Goal: Obtain resource: Download file/media

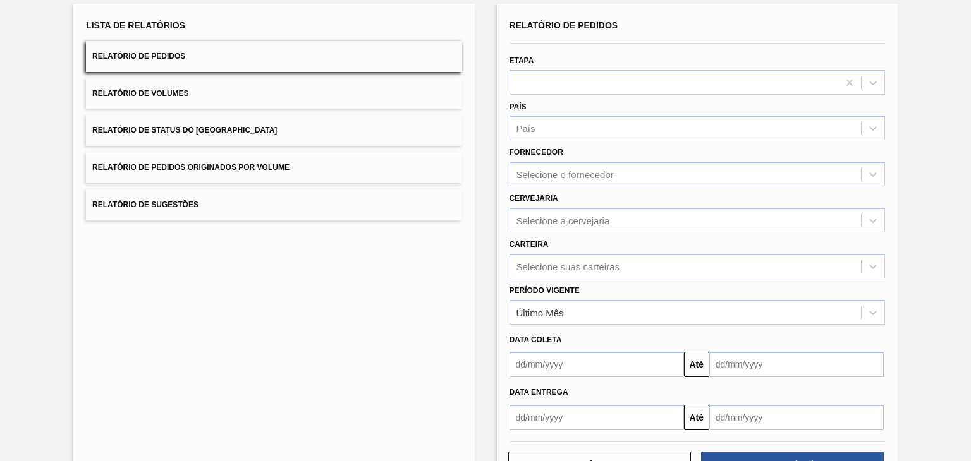
scroll to position [121, 0]
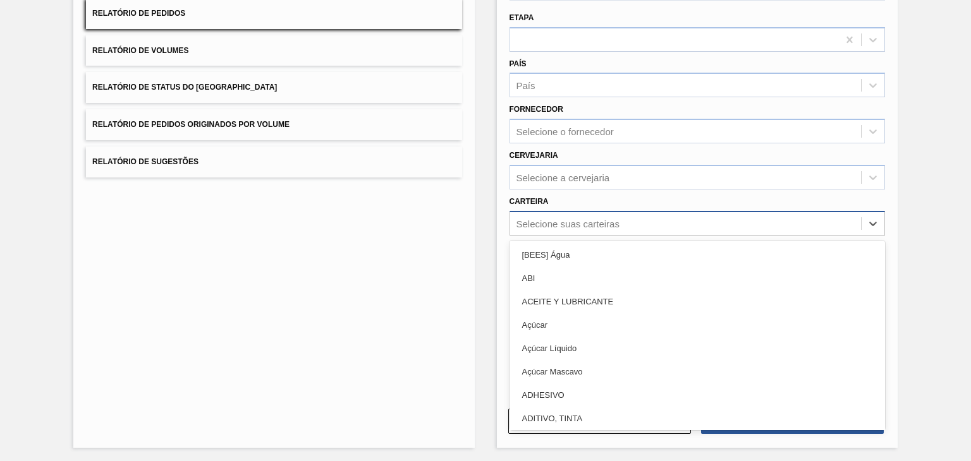
click at [601, 228] on div "Selecione suas carteiras" at bounding box center [685, 223] width 351 height 18
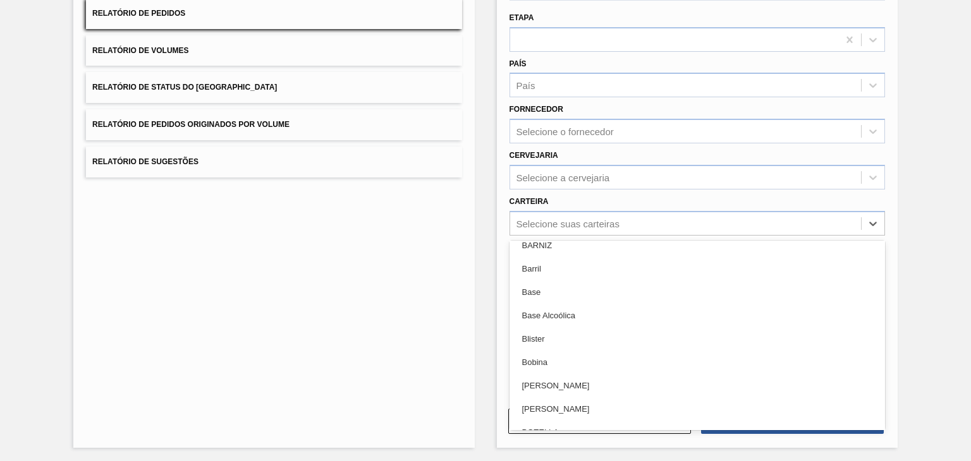
scroll to position [379, 0]
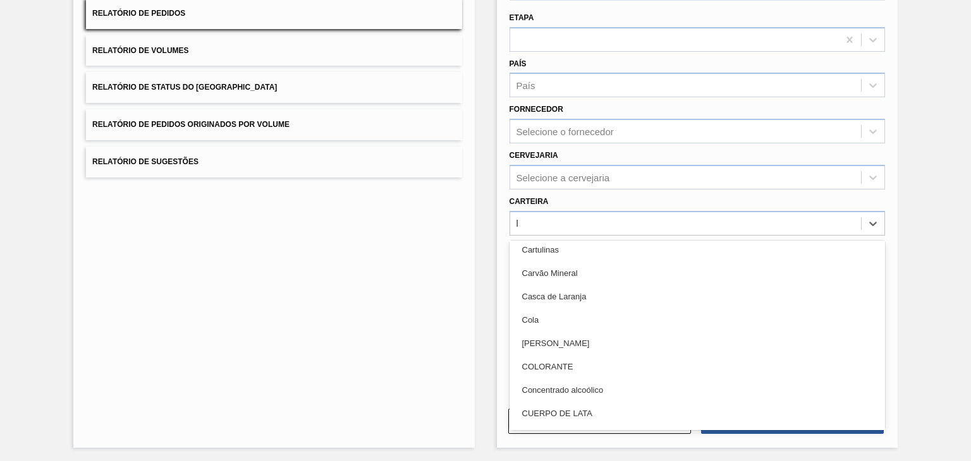
type input "ls"
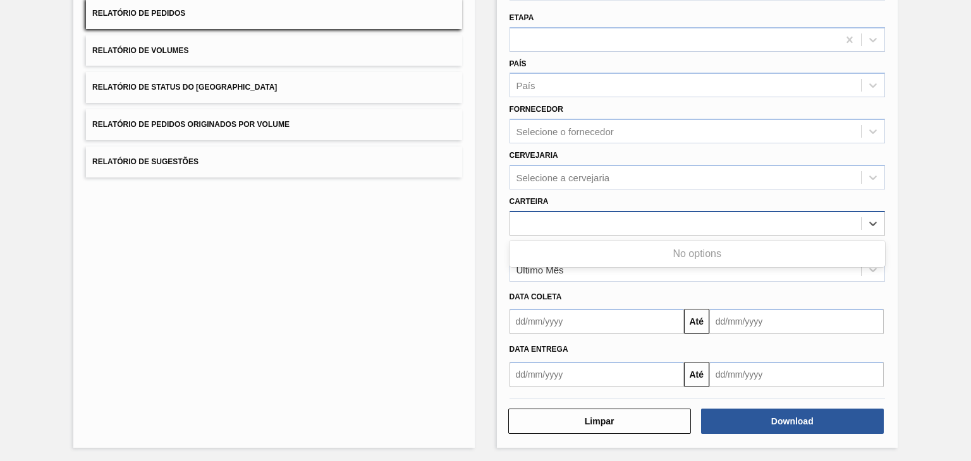
click at [572, 220] on div "ls" at bounding box center [685, 223] width 351 height 18
click at [568, 223] on div "Selecione suas carteiras" at bounding box center [567, 223] width 103 height 11
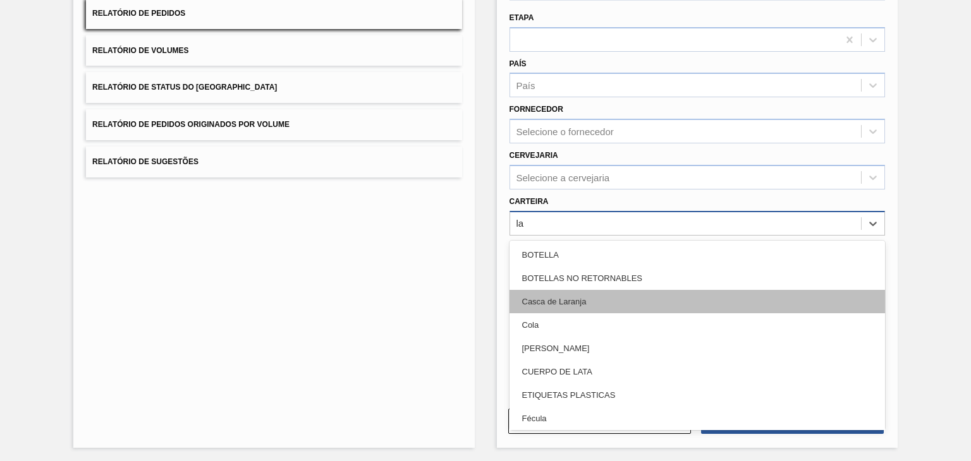
type input "lat"
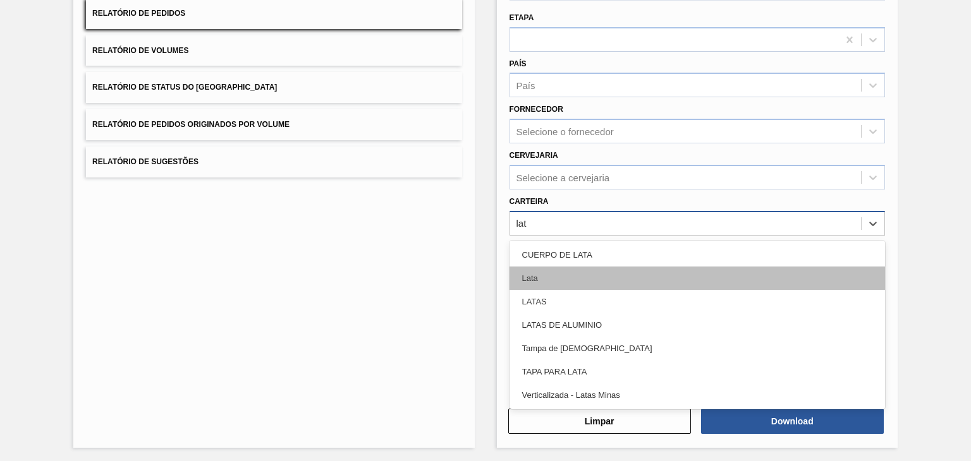
click at [590, 276] on div "Lata" at bounding box center [696, 278] width 375 height 23
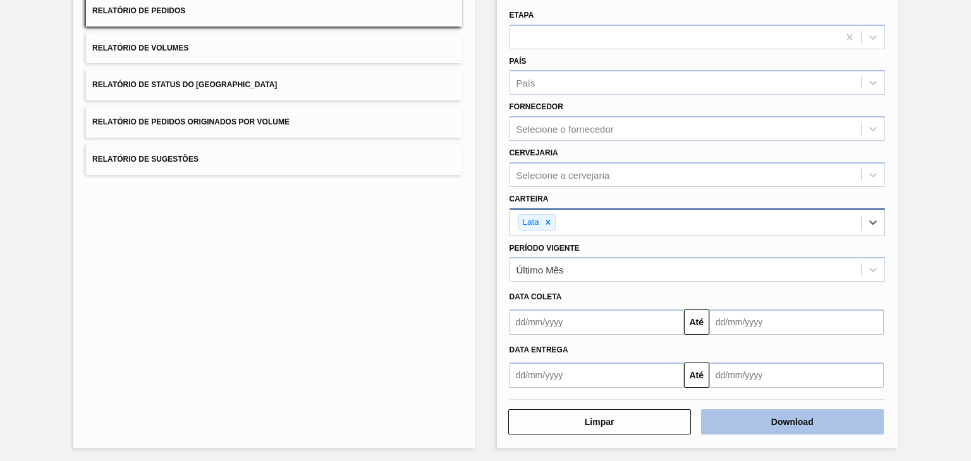
scroll to position [124, 0]
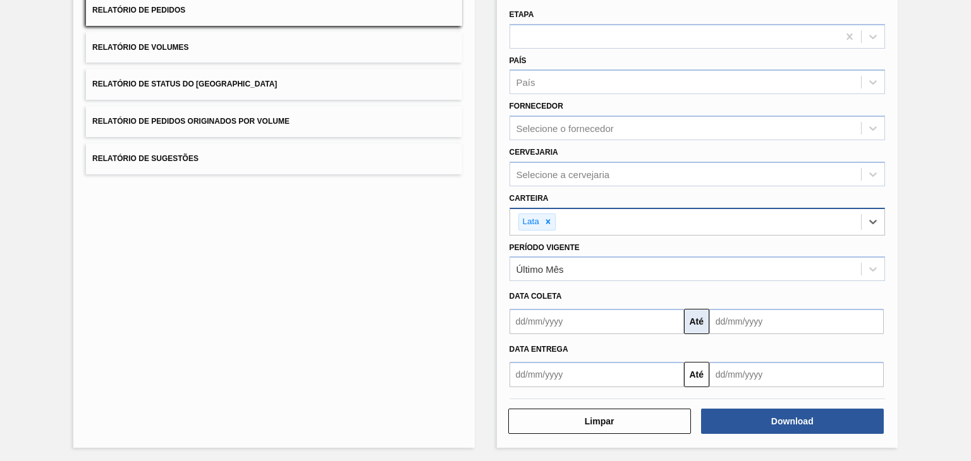
click at [693, 315] on button "Até" at bounding box center [696, 321] width 25 height 25
click at [643, 317] on input "text" at bounding box center [596, 321] width 174 height 25
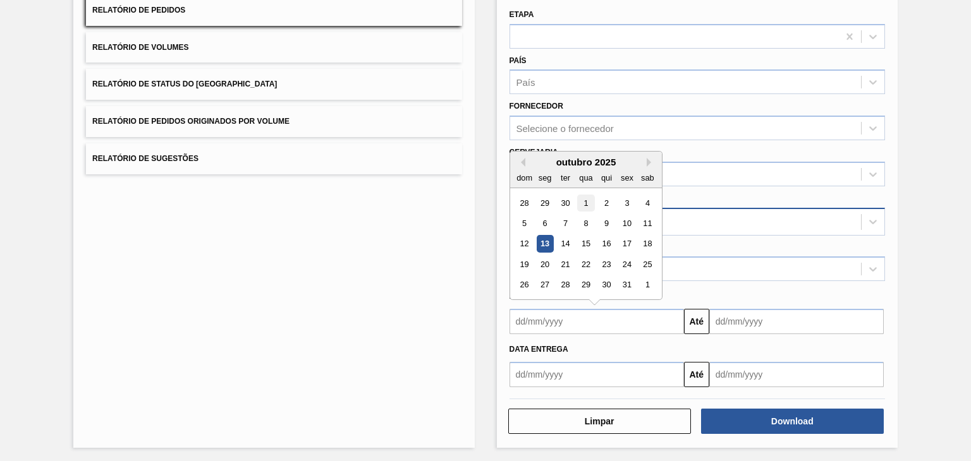
click at [579, 199] on div "1" at bounding box center [585, 203] width 17 height 17
type input "[DATE]"
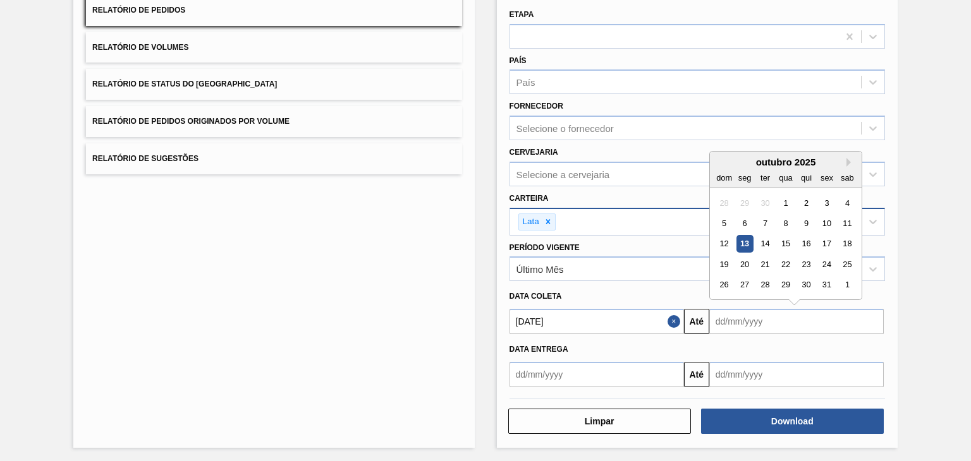
click at [740, 320] on input "text" at bounding box center [796, 321] width 174 height 25
click at [829, 278] on div "31" at bounding box center [826, 285] width 17 height 17
type input "[DATE]"
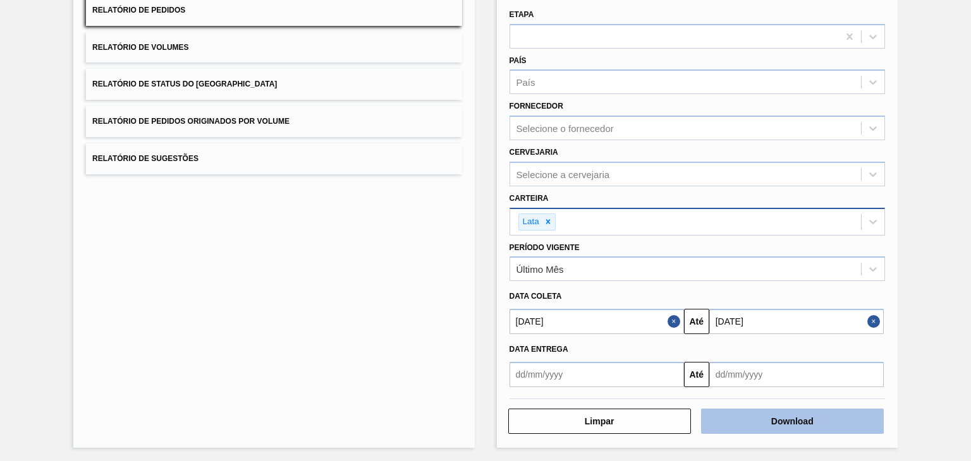
click at [735, 419] on button "Download" at bounding box center [792, 421] width 183 height 25
